Goal: Transaction & Acquisition: Book appointment/travel/reservation

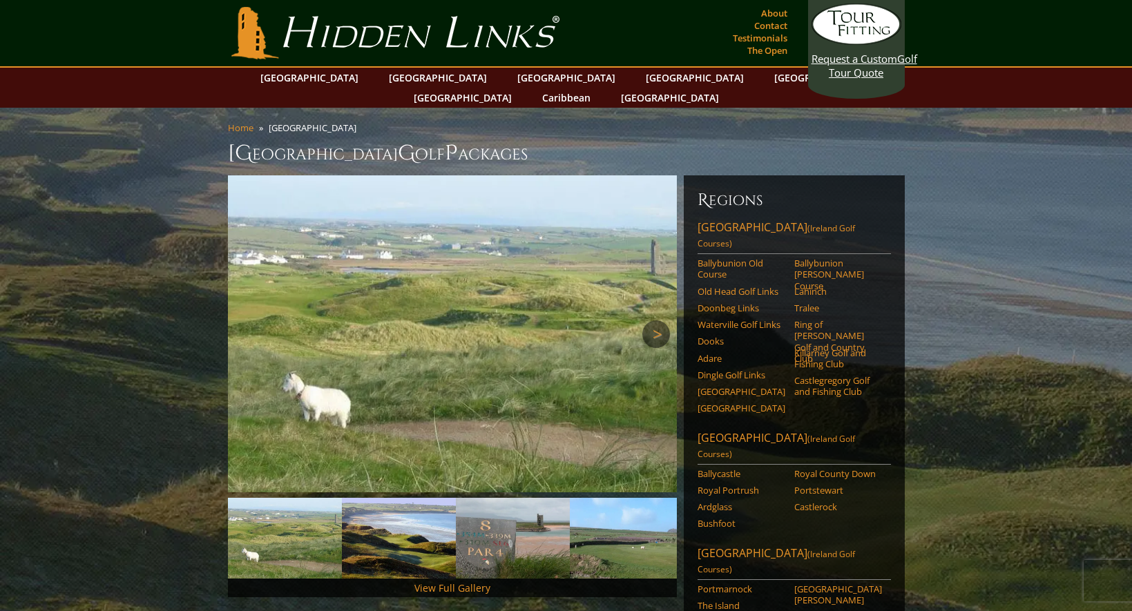
click at [648, 320] on link "Next" at bounding box center [656, 334] width 28 height 28
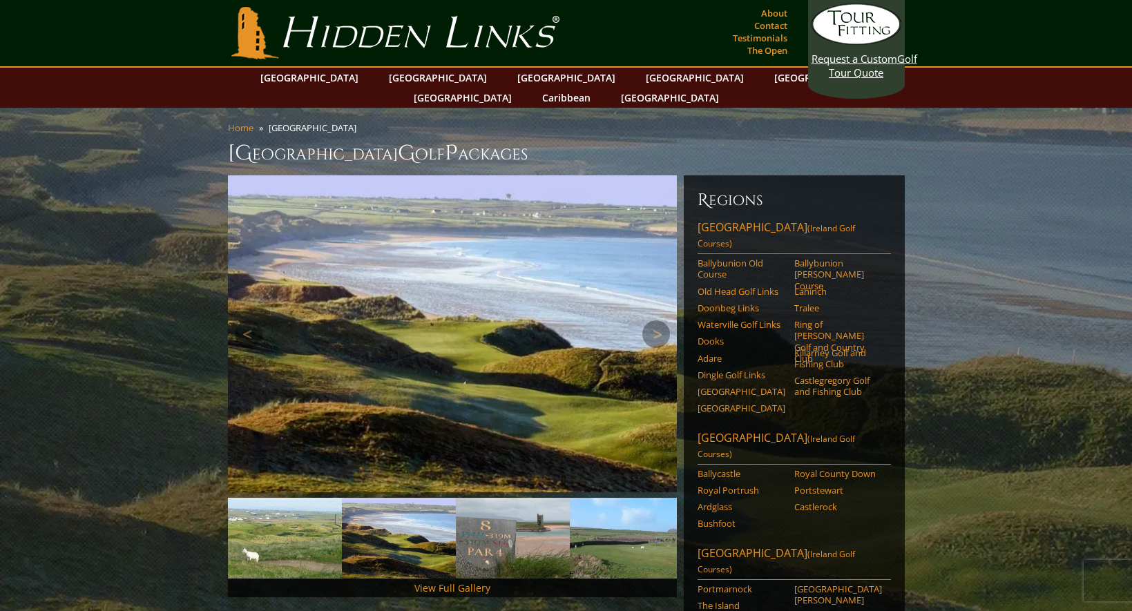
click at [637, 309] on img at bounding box center [452, 333] width 449 height 317
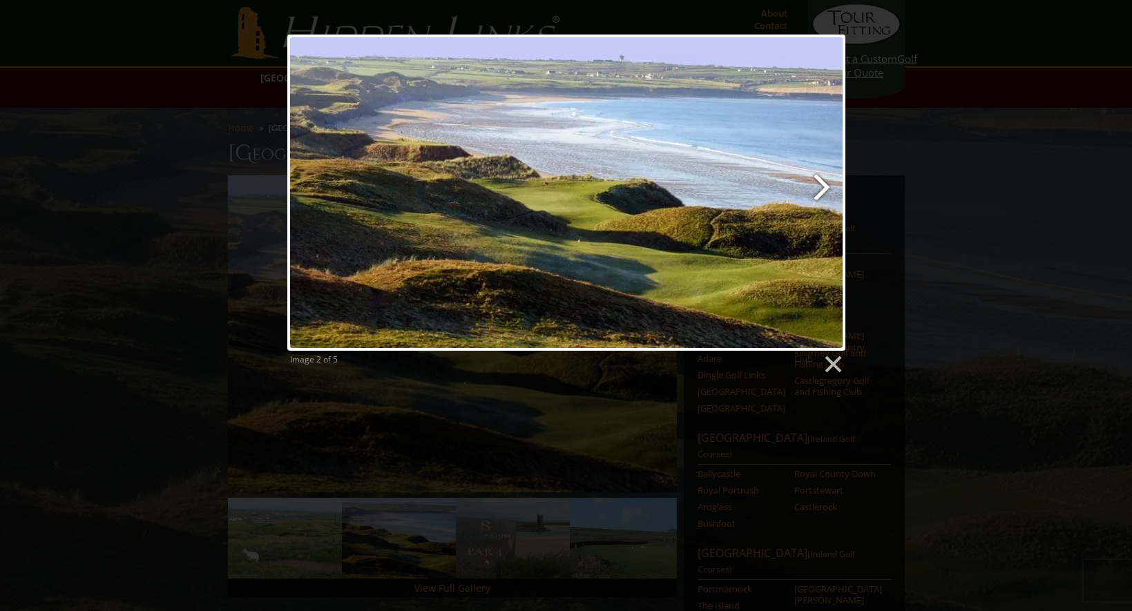
click at [835, 184] on link at bounding box center [666, 193] width 357 height 316
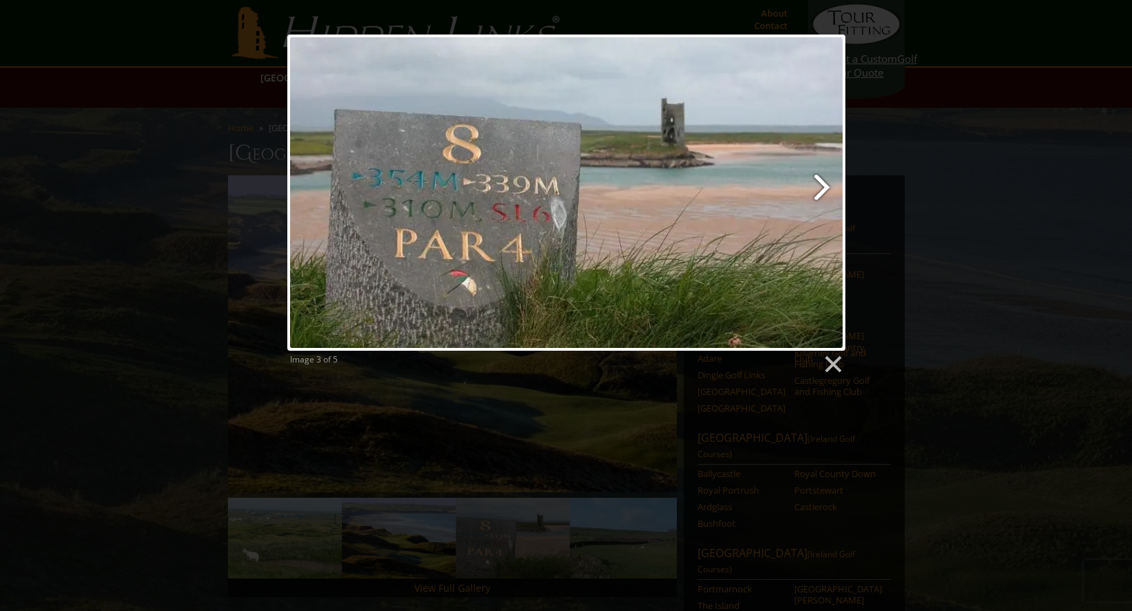
click at [821, 180] on link at bounding box center [666, 193] width 357 height 316
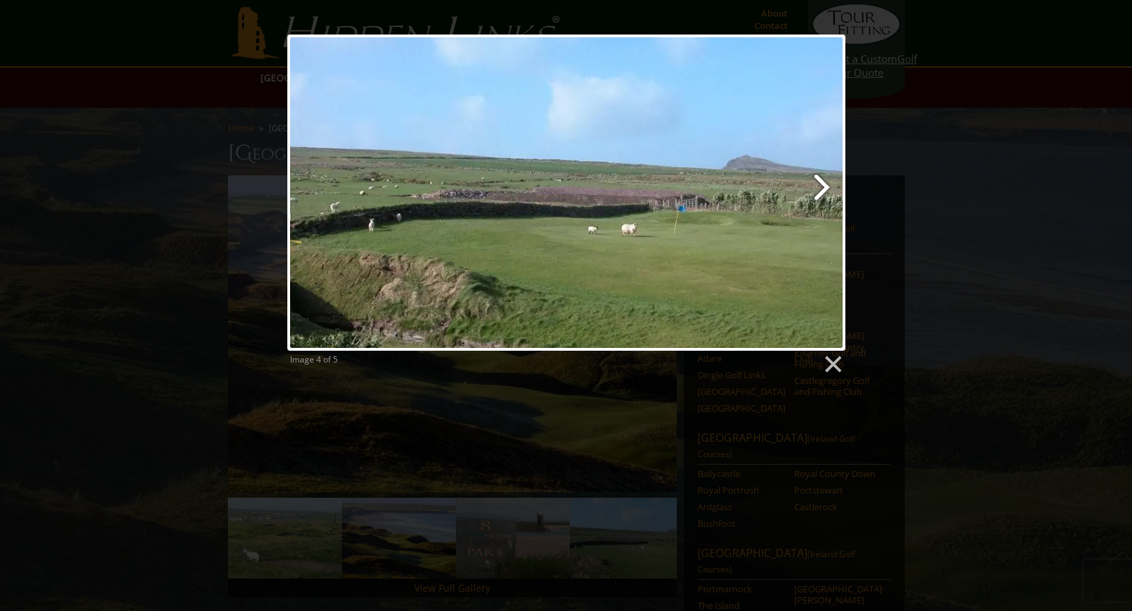
click at [821, 180] on link at bounding box center [666, 193] width 357 height 316
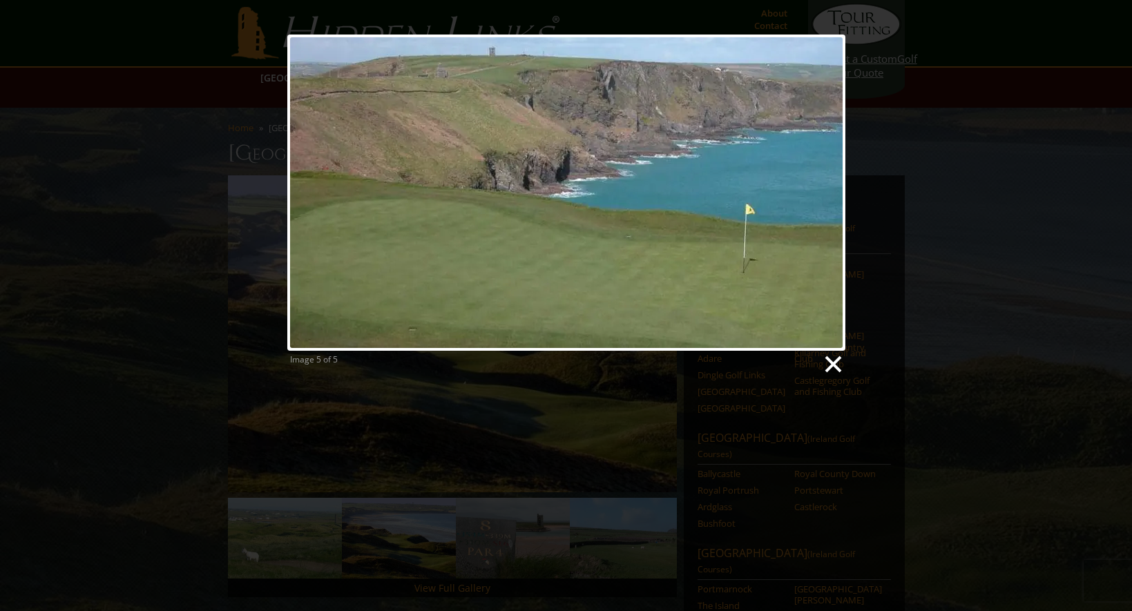
click at [838, 356] on link at bounding box center [832, 364] width 21 height 21
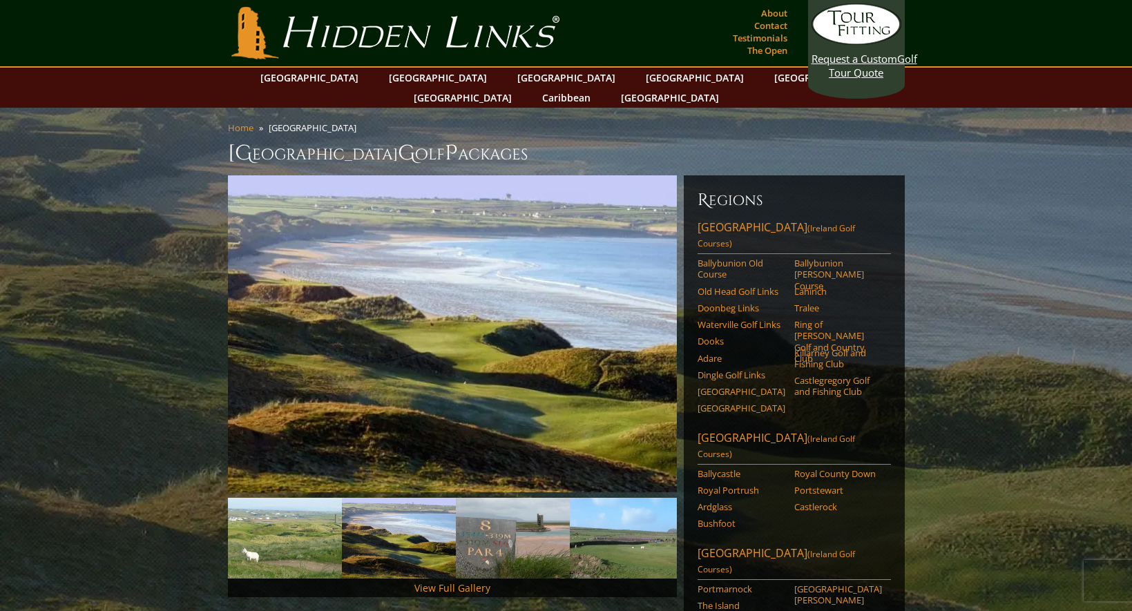
click at [767, 76] on link "[GEOGRAPHIC_DATA]" at bounding box center [823, 78] width 112 height 20
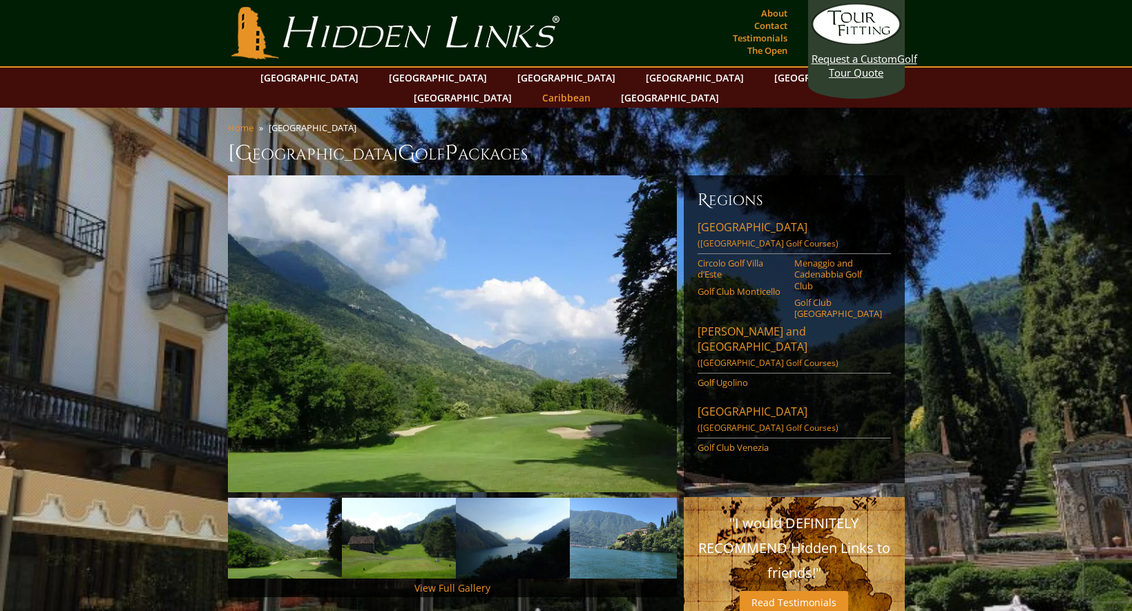
click at [597, 88] on link "Caribbean" at bounding box center [566, 98] width 62 height 20
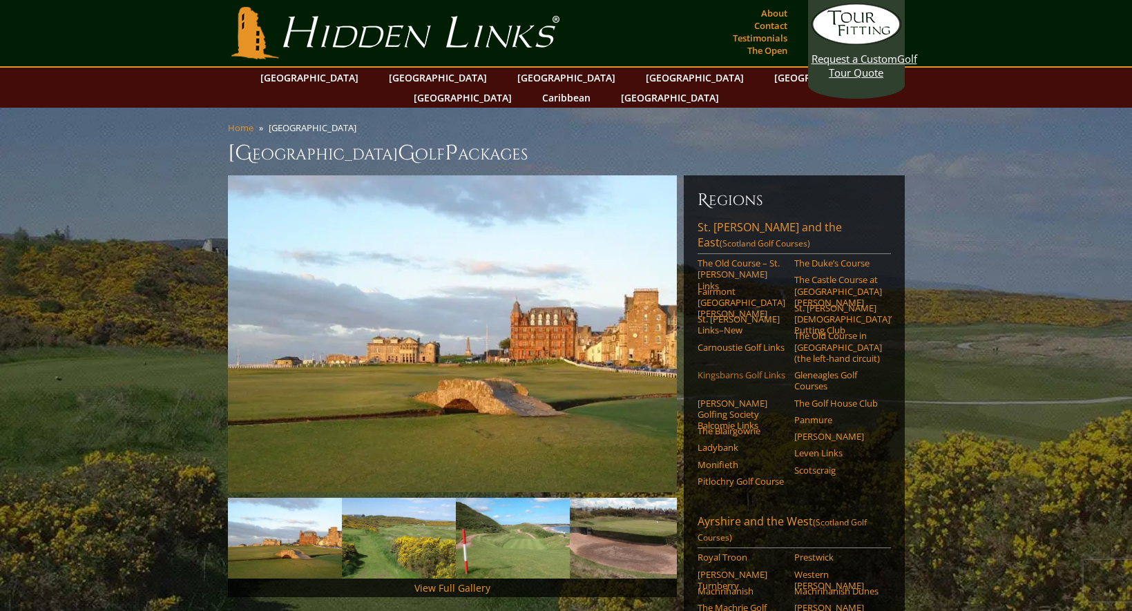
click at [721, 369] on link "Kingsbarns Golf Links" at bounding box center [742, 374] width 88 height 11
